Goal: Task Accomplishment & Management: Use online tool/utility

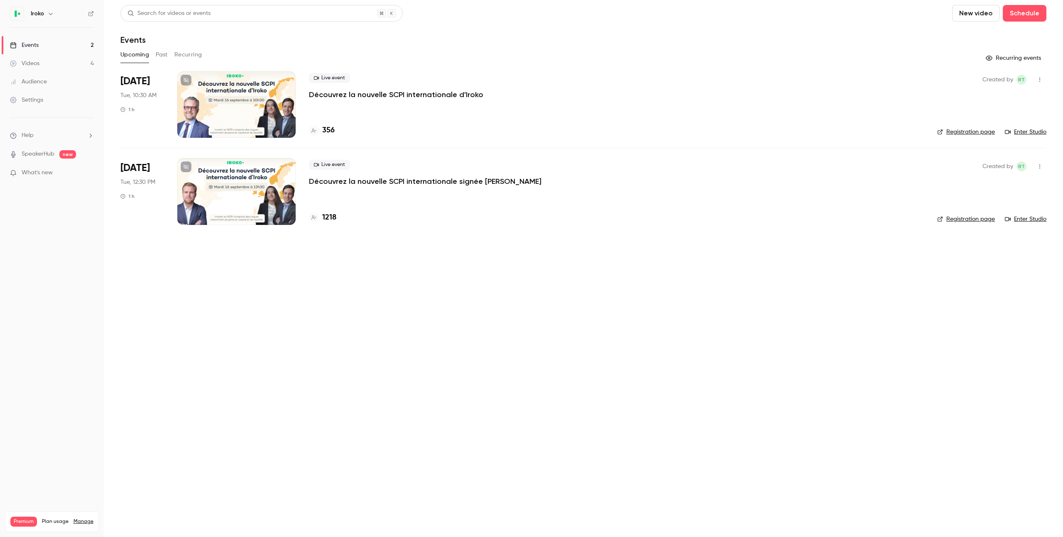
click at [363, 182] on p "Découvrez la nouvelle SCPI internationale signée [PERSON_NAME]" at bounding box center [425, 181] width 232 height 10
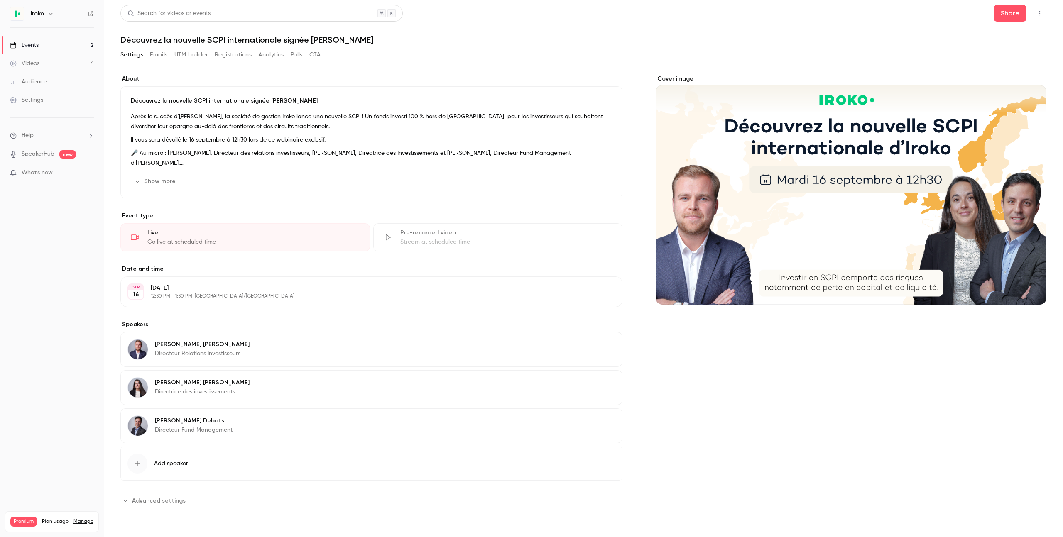
click at [235, 53] on button "Registrations" at bounding box center [233, 54] width 37 height 13
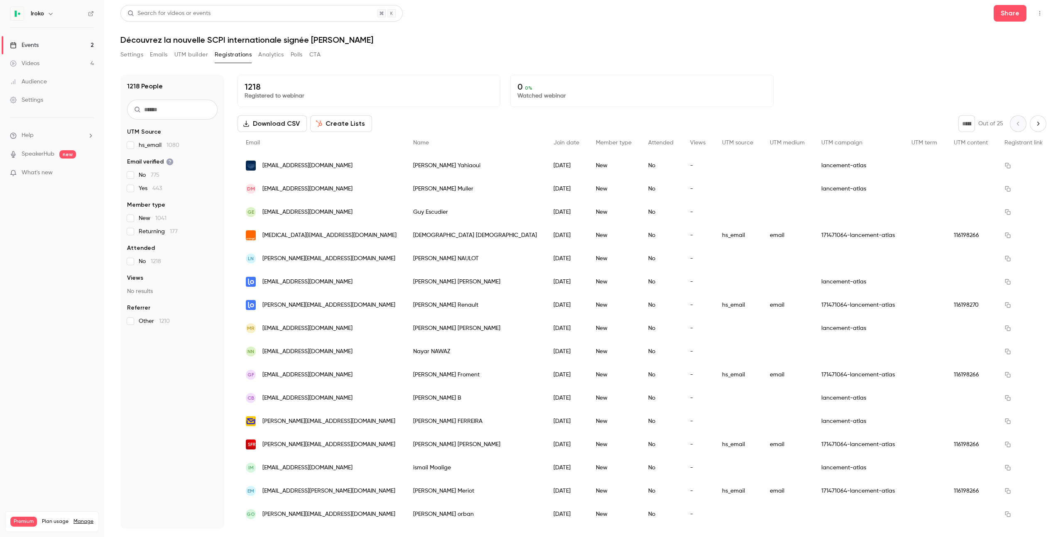
click at [277, 125] on button "Download CSV" at bounding box center [271, 123] width 69 height 17
click at [340, 122] on button "Create Lists" at bounding box center [341, 123] width 62 height 17
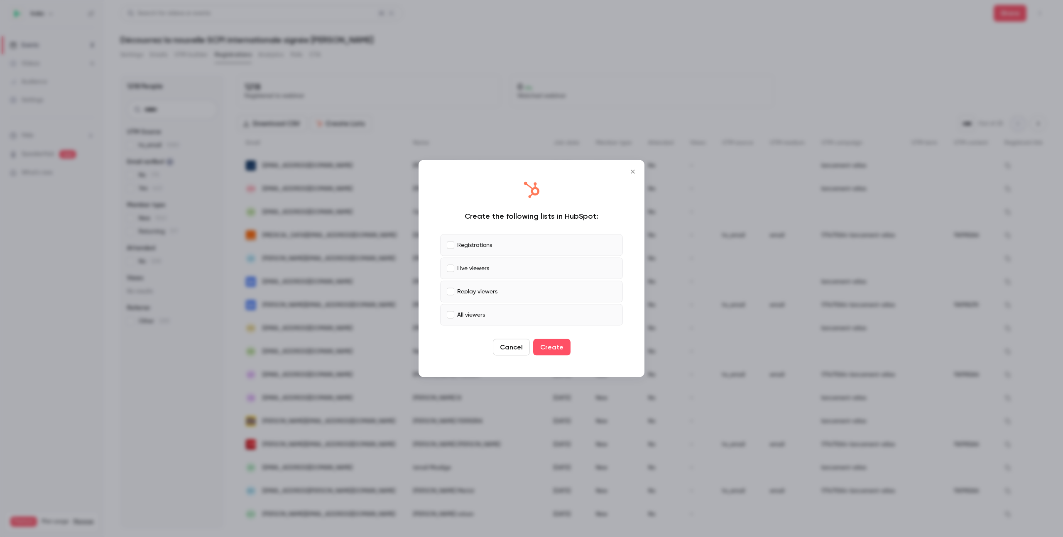
click at [453, 266] on label "Live viewers" at bounding box center [531, 269] width 183 height 22
click at [451, 284] on label "Replay viewers" at bounding box center [531, 292] width 183 height 22
click at [555, 350] on button "Create" at bounding box center [551, 347] width 37 height 17
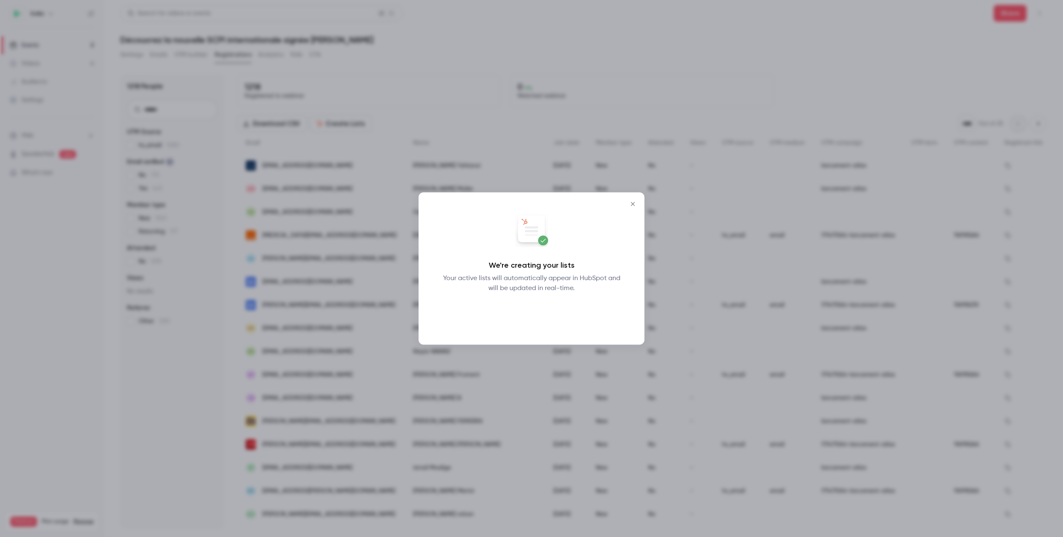
click at [533, 313] on button "Okay" at bounding box center [531, 315] width 30 height 17
